Goal: Task Accomplishment & Management: Manage account settings

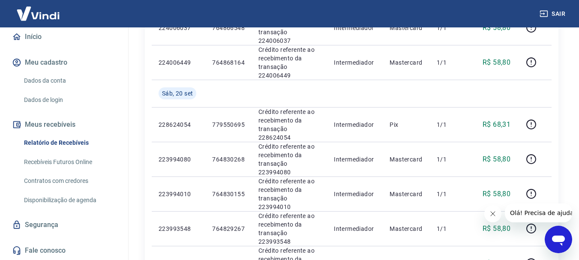
scroll to position [729, 0]
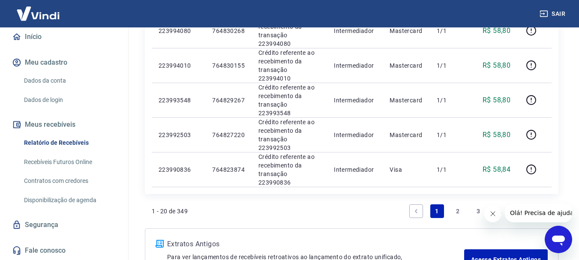
click at [55, 251] on link "Fale conosco" at bounding box center [64, 250] width 108 height 19
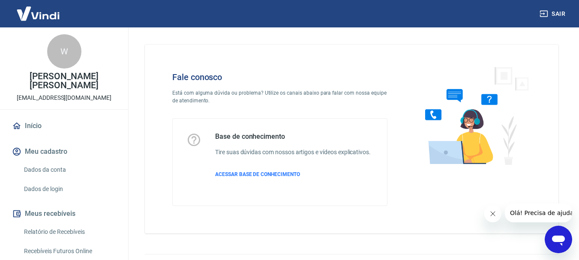
scroll to position [21, 0]
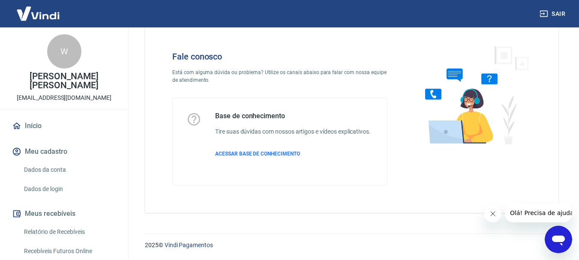
click at [71, 251] on link "Recebíveis Futuros Online" at bounding box center [69, 252] width 97 height 18
